Goal: Navigation & Orientation: Go to known website

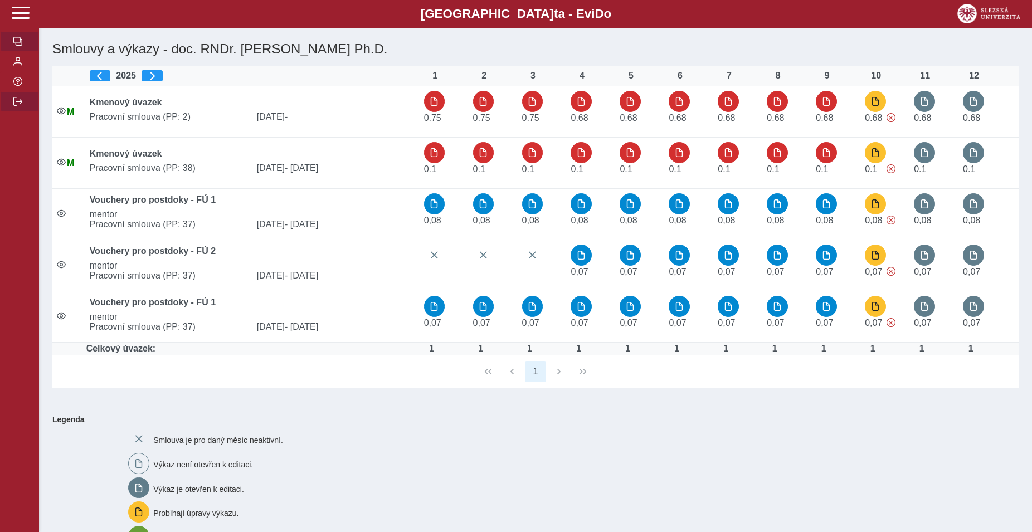
click at [15, 106] on span "button" at bounding box center [17, 101] width 9 height 9
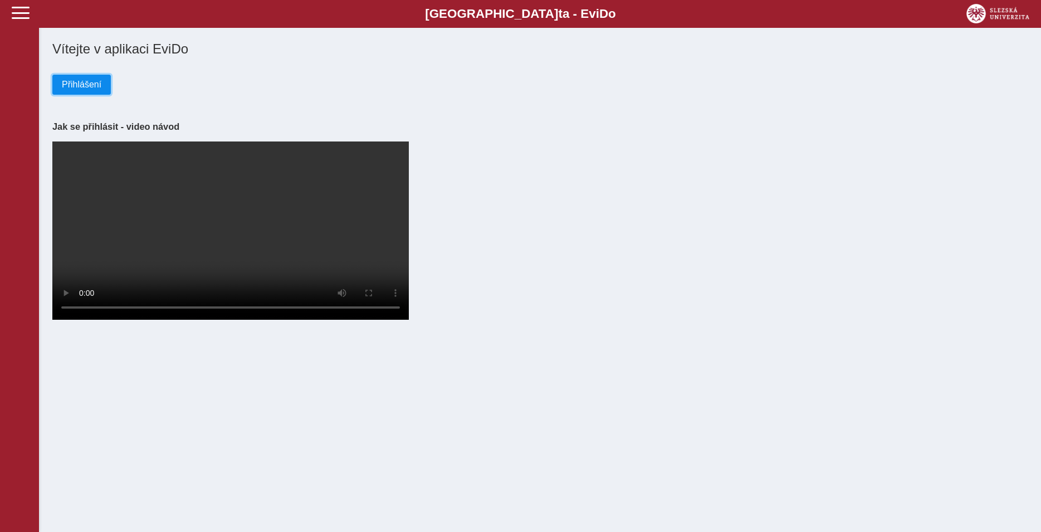
click at [81, 86] on span "Přihlášení" at bounding box center [82, 85] width 40 height 10
